Goal: Task Accomplishment & Management: Use online tool/utility

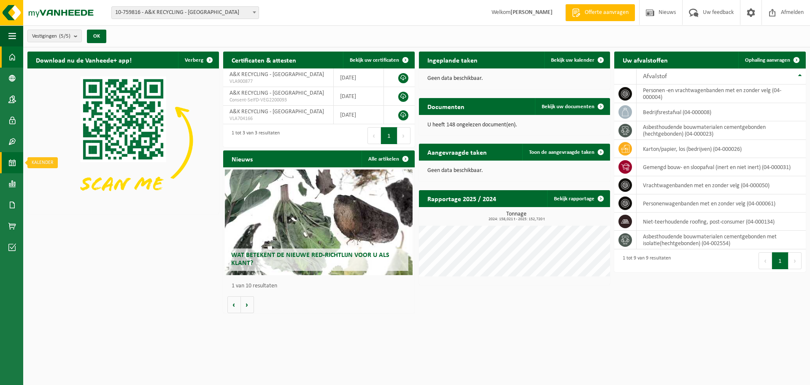
click at [12, 162] on span at bounding box center [12, 162] width 8 height 21
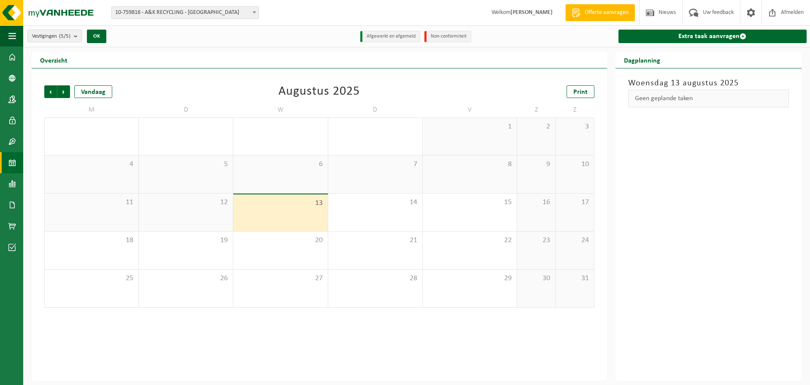
click at [296, 207] on div "13" at bounding box center [280, 212] width 94 height 37
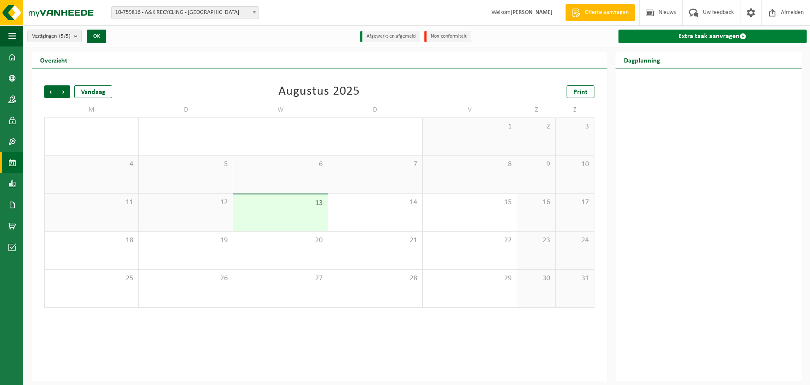
click at [707, 35] on link "Extra taak aanvragen" at bounding box center [713, 37] width 188 height 14
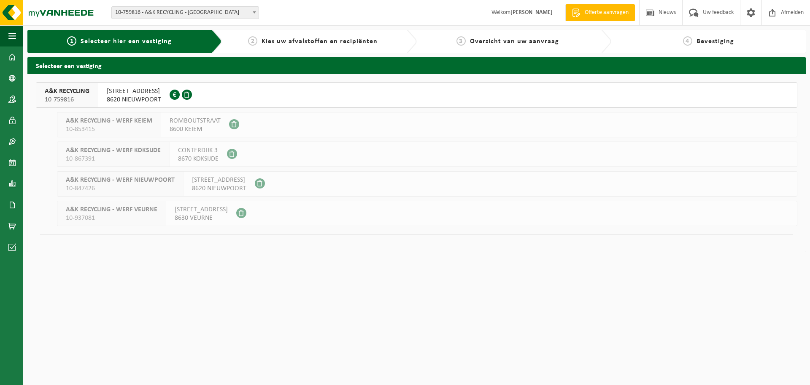
click at [144, 100] on span "8620 NIEUWPOORT" at bounding box center [134, 99] width 54 height 8
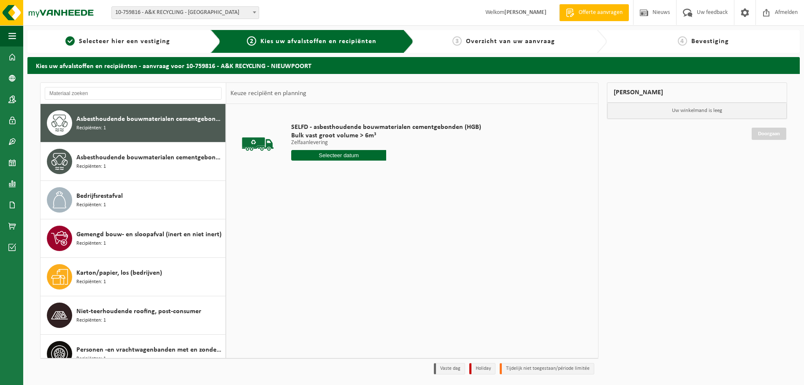
click at [364, 152] on input "text" at bounding box center [338, 155] width 95 height 11
click at [331, 230] on div "13" at bounding box center [328, 230] width 15 height 14
type input "Van 2025-08-13"
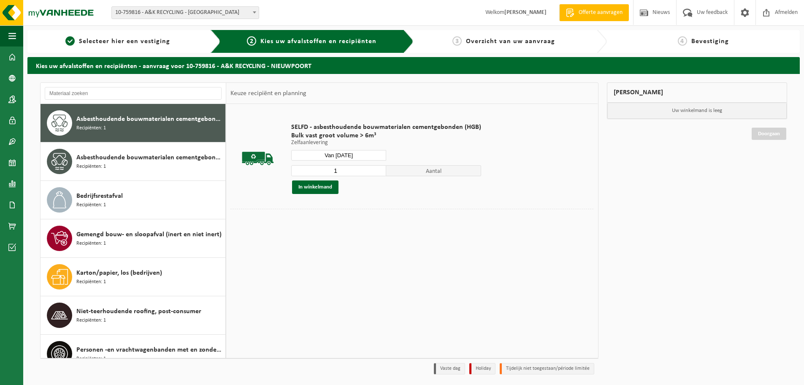
click at [376, 166] on input "1" at bounding box center [338, 170] width 95 height 11
type input "2"
click at [378, 168] on input "2" at bounding box center [338, 170] width 95 height 11
click at [317, 189] on button "In winkelmand" at bounding box center [315, 187] width 46 height 14
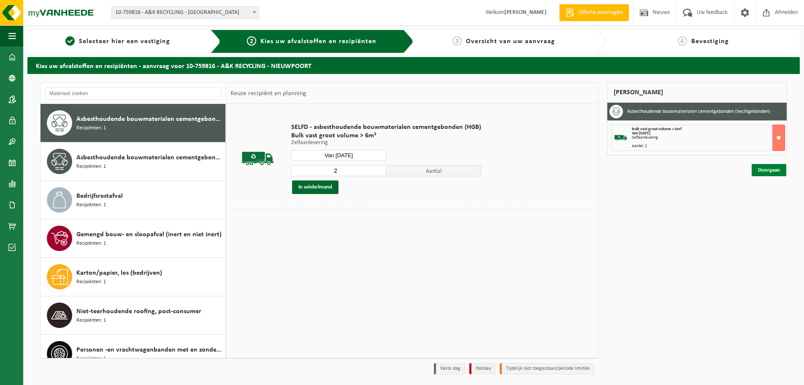
click at [769, 170] on link "Doorgaan" at bounding box center [769, 170] width 35 height 12
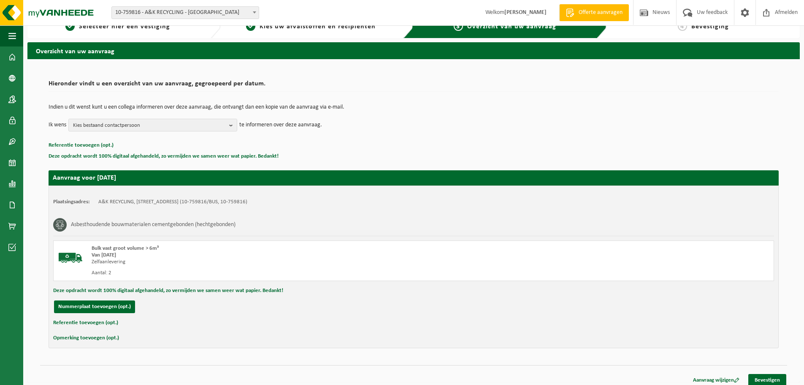
scroll to position [21, 0]
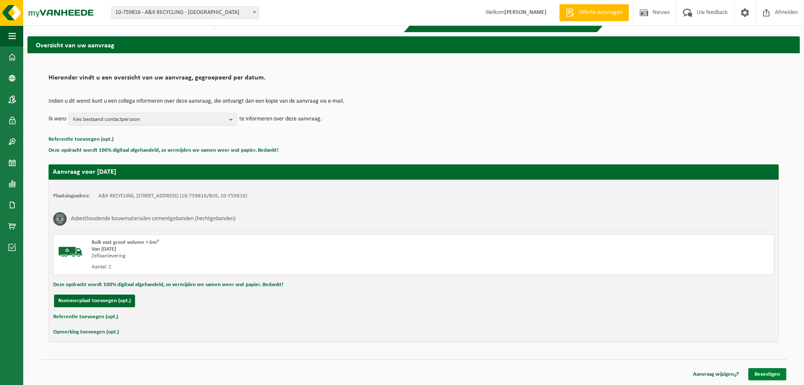
click at [775, 374] on link "Bevestigen" at bounding box center [767, 374] width 38 height 12
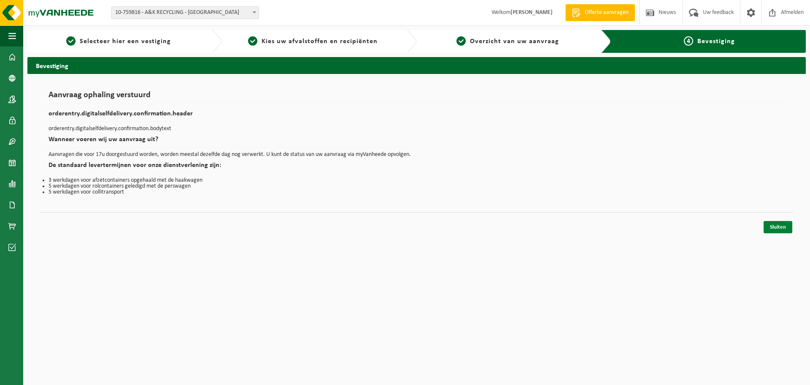
click at [784, 228] on link "Sluiten" at bounding box center [778, 227] width 29 height 12
